Goal: Ask a question

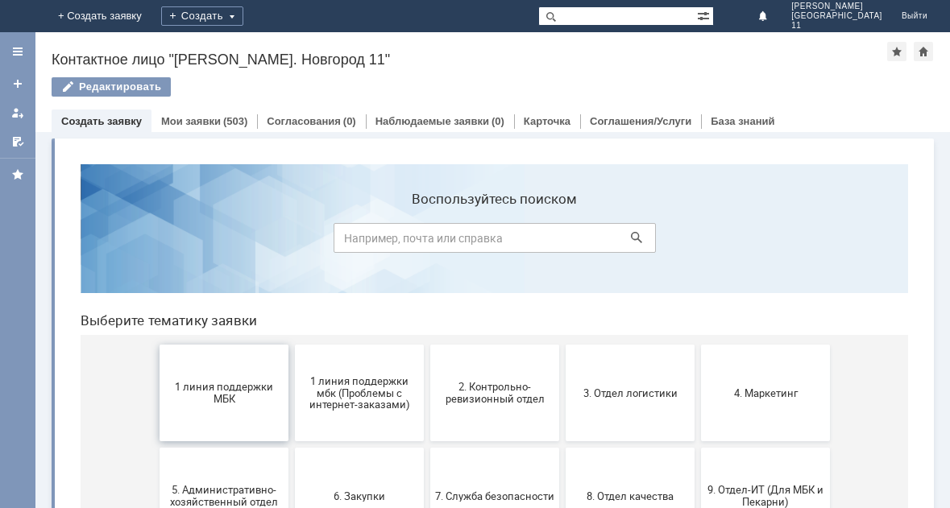
click at [221, 400] on span "1 линия поддержки МБК" at bounding box center [223, 393] width 119 height 24
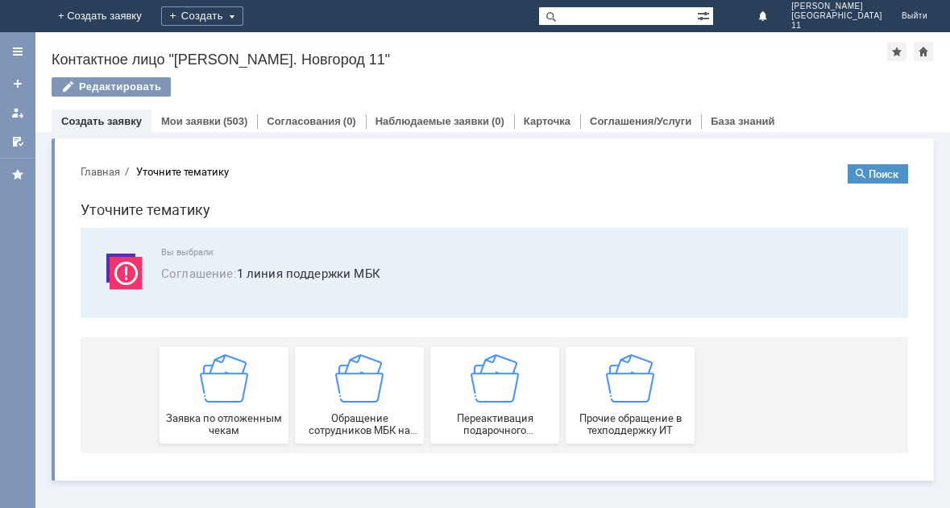
click at [221, 400] on img at bounding box center [224, 378] width 48 height 48
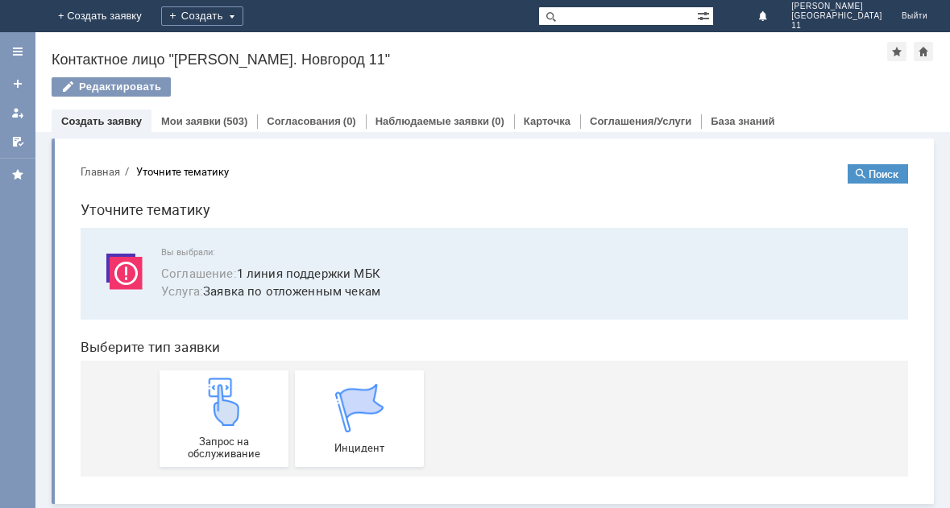
click at [221, 400] on img at bounding box center [224, 402] width 48 height 48
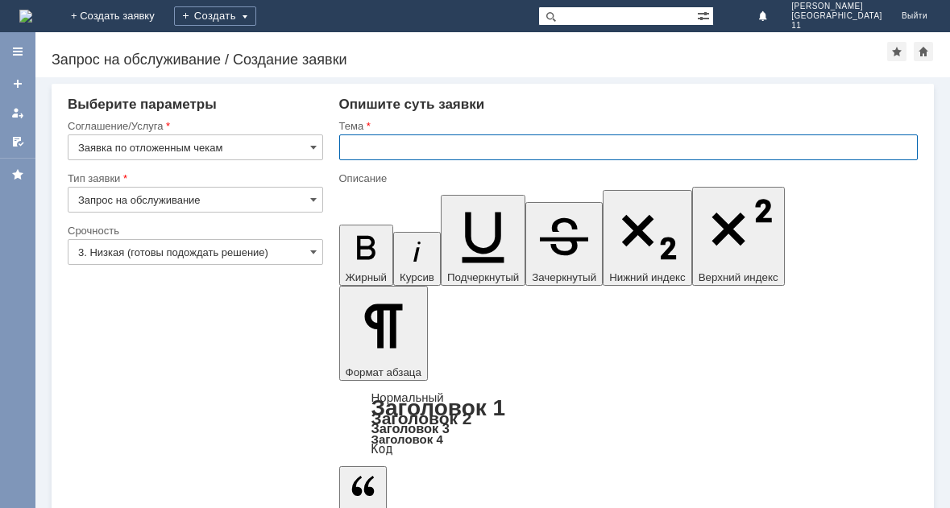
click at [377, 151] on input "text" at bounding box center [628, 148] width 579 height 26
type input "прошу удалить отложенные чеки"
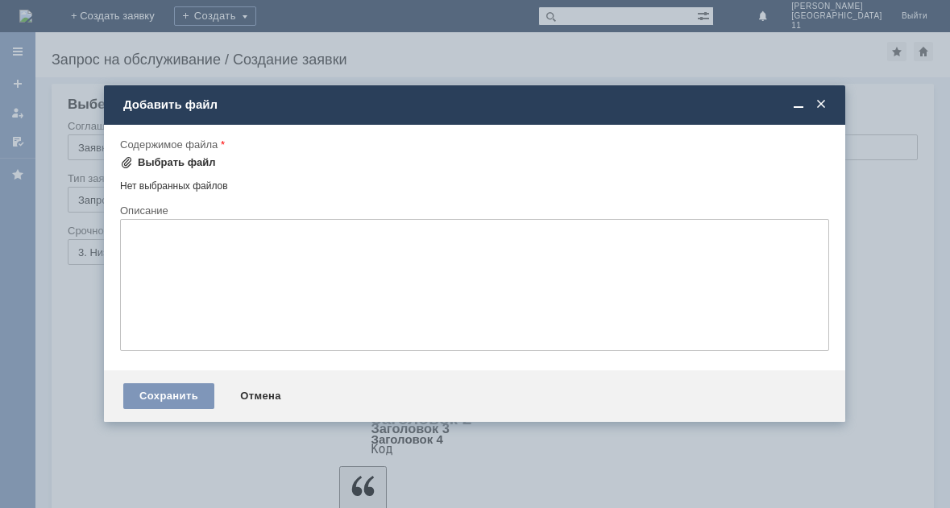
click at [199, 161] on div "Выбрать файл" at bounding box center [177, 162] width 78 height 13
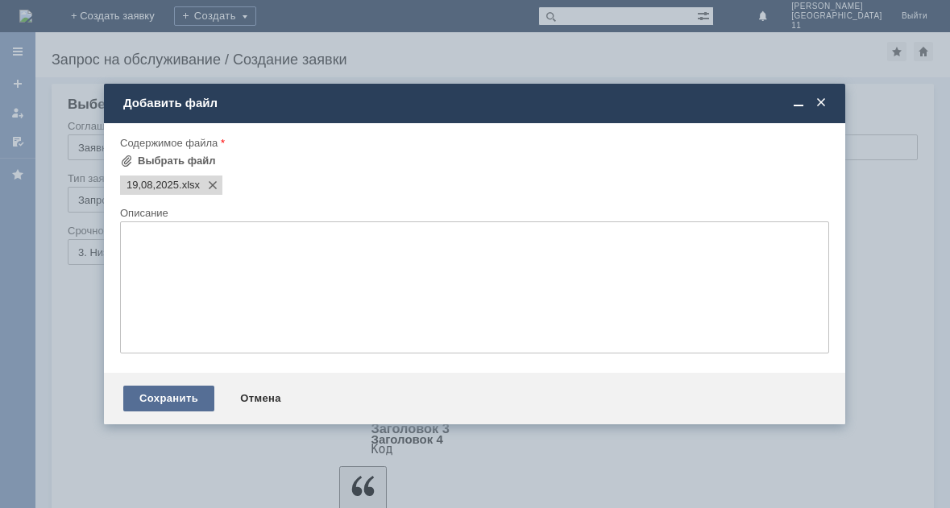
click at [180, 401] on div "Сохранить" at bounding box center [168, 399] width 91 height 26
